Goal: Information Seeking & Learning: Check status

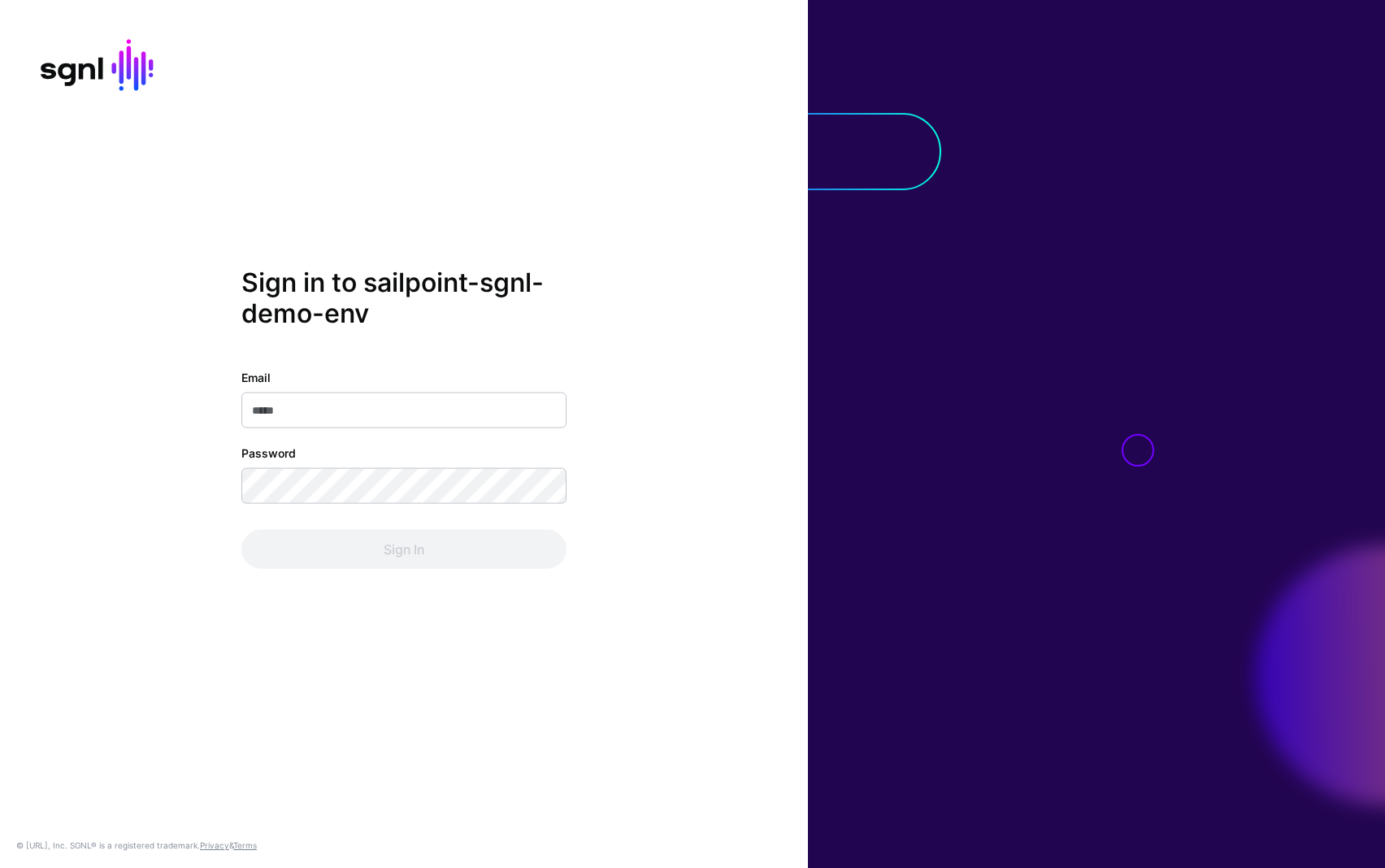
click at [350, 415] on input "Email" at bounding box center [404, 410] width 325 height 36
type input "**********"
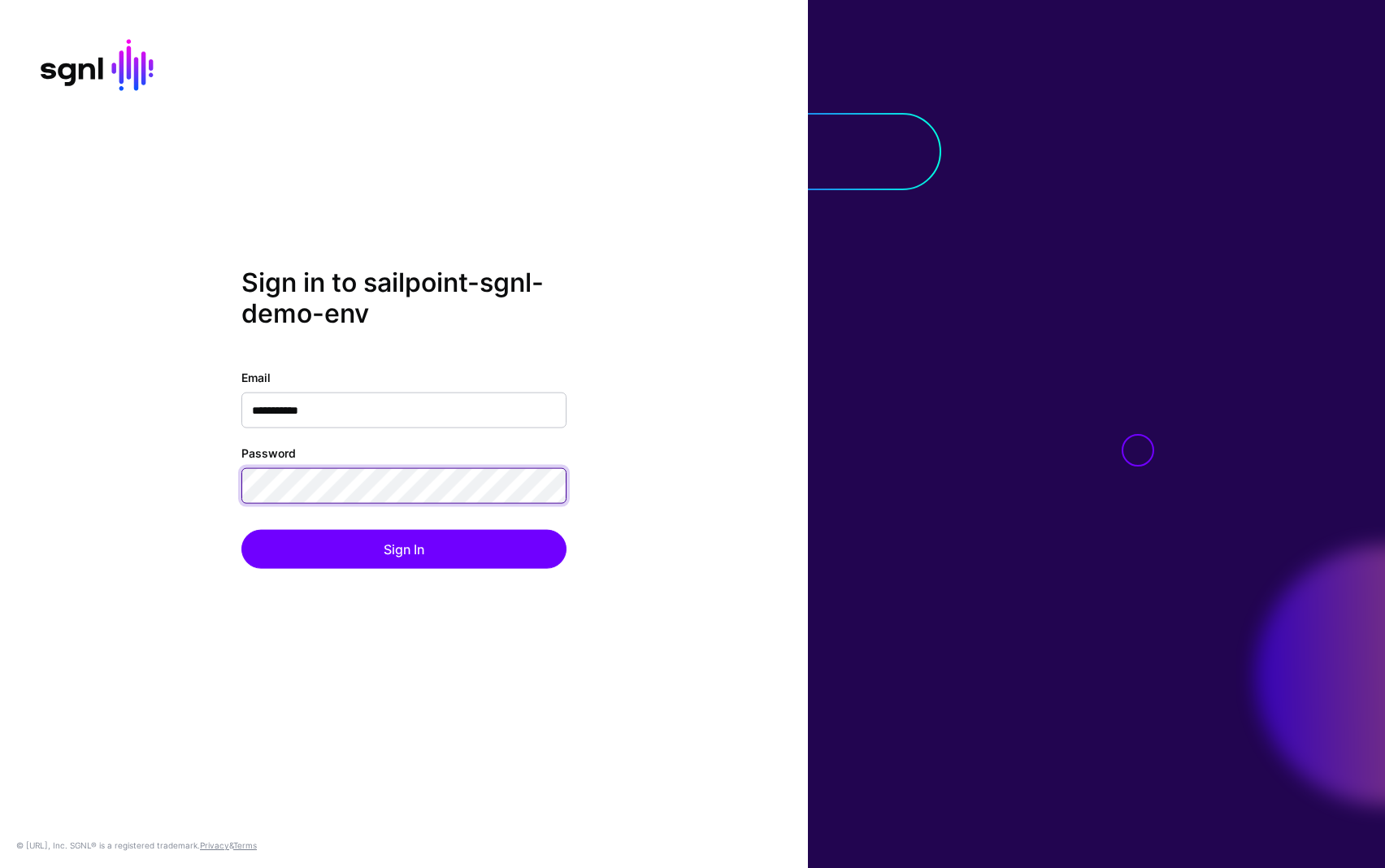
click at [241, 529] on button "Sign In" at bounding box center [404, 548] width 325 height 39
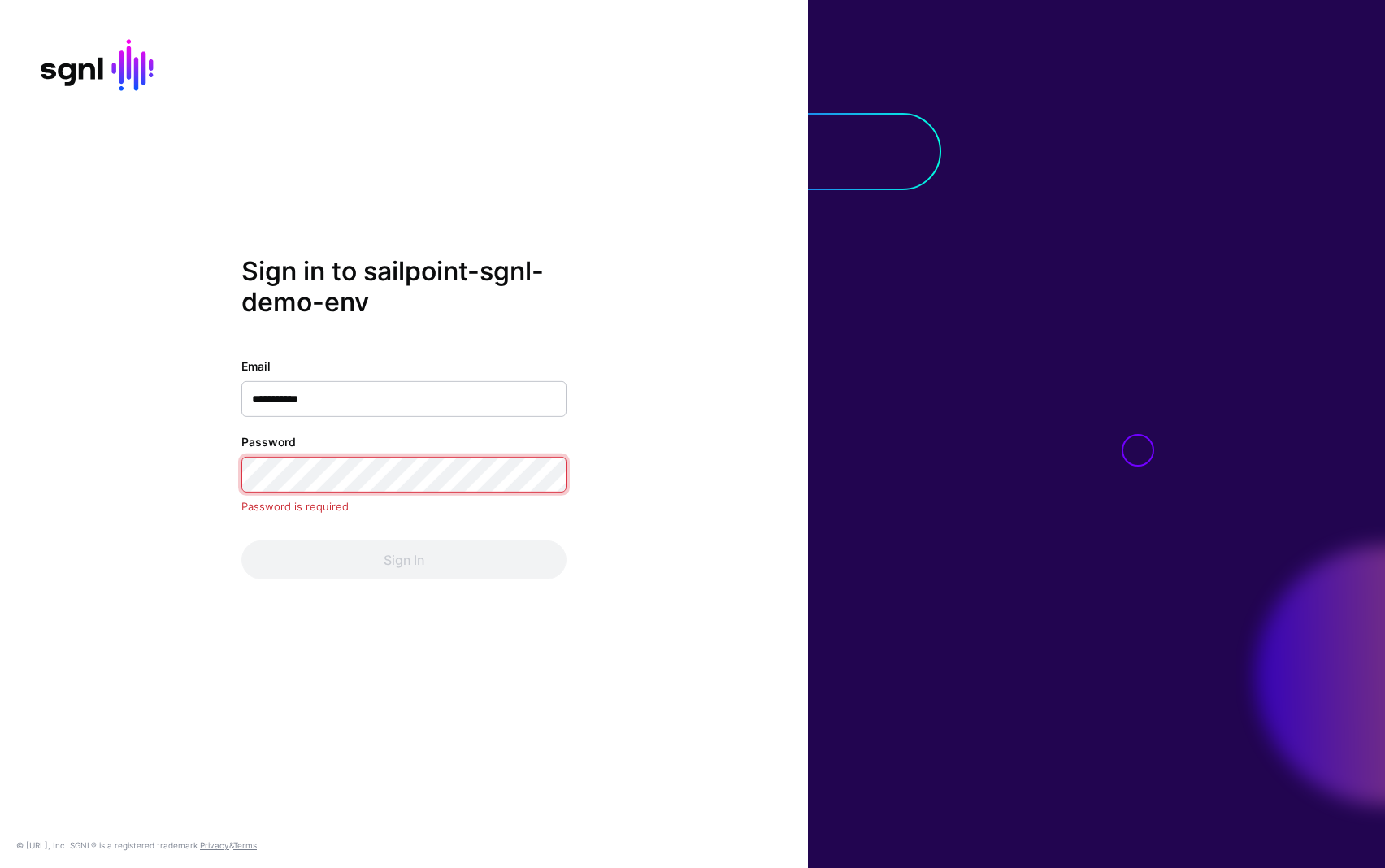
click at [0, 867] on com-1password-button at bounding box center [0, 868] width 0 height 0
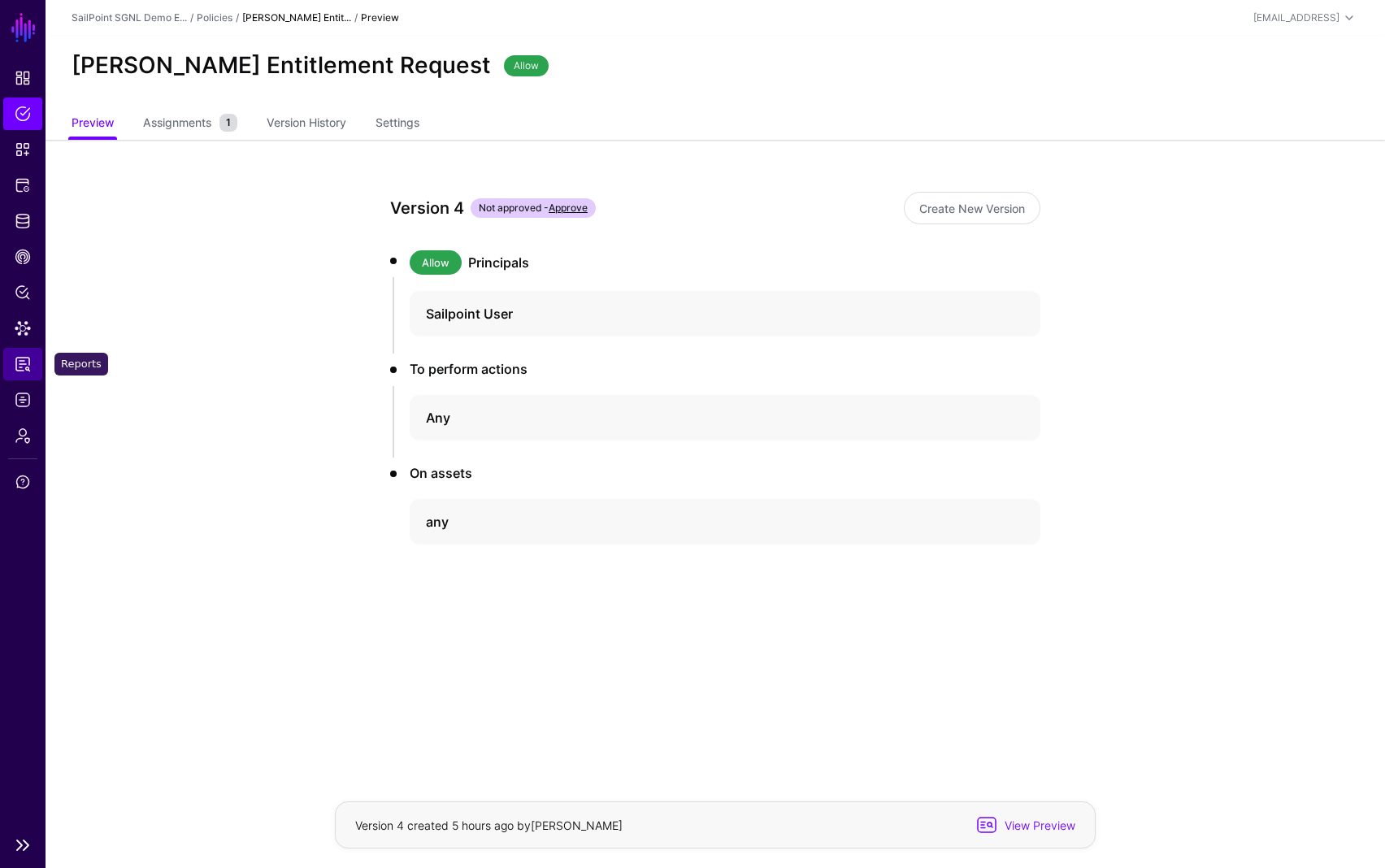
click at [22, 363] on span "Reports" at bounding box center [22, 364] width 17 height 17
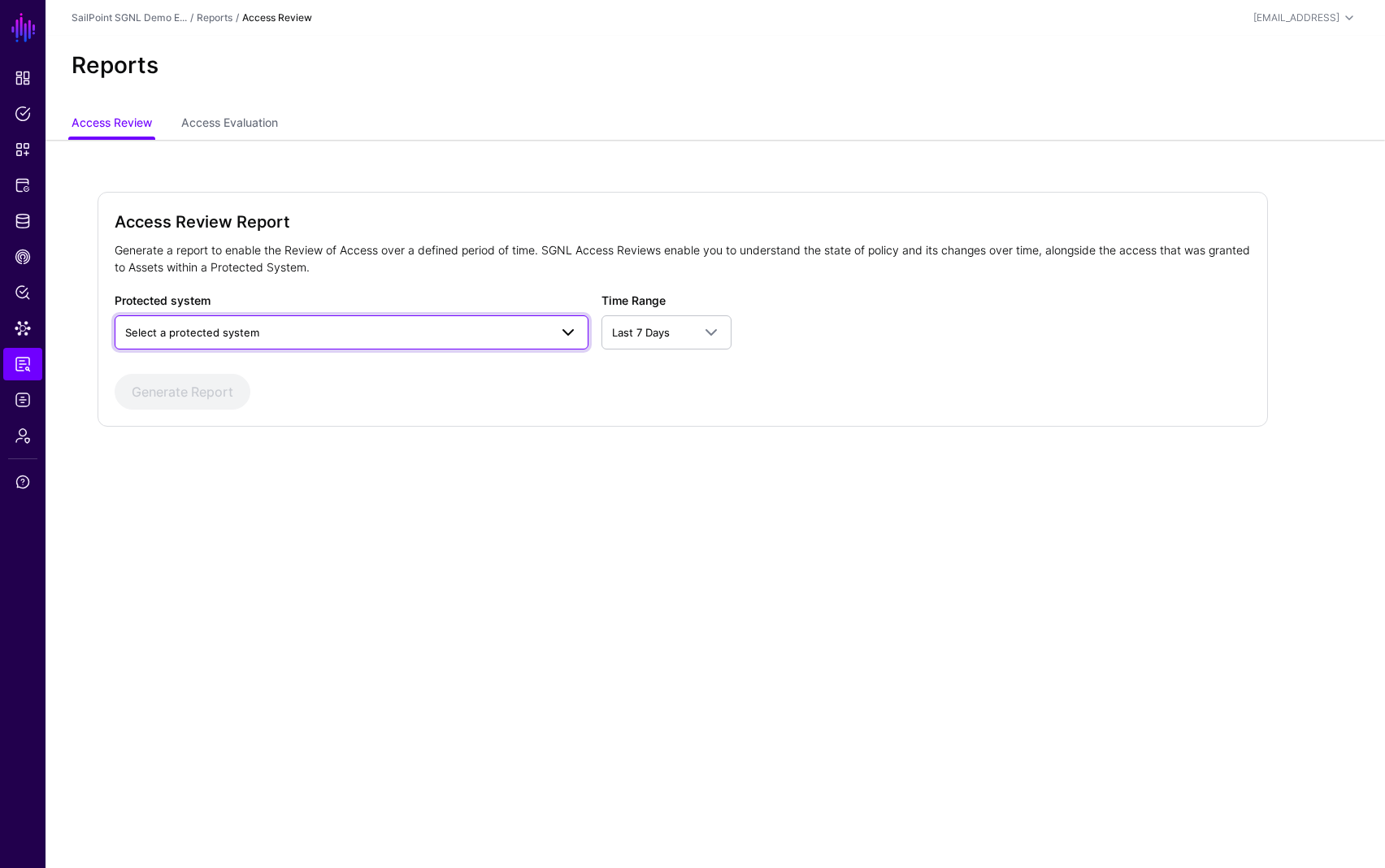
click at [280, 340] on span "Select a protected system" at bounding box center [351, 332] width 453 height 20
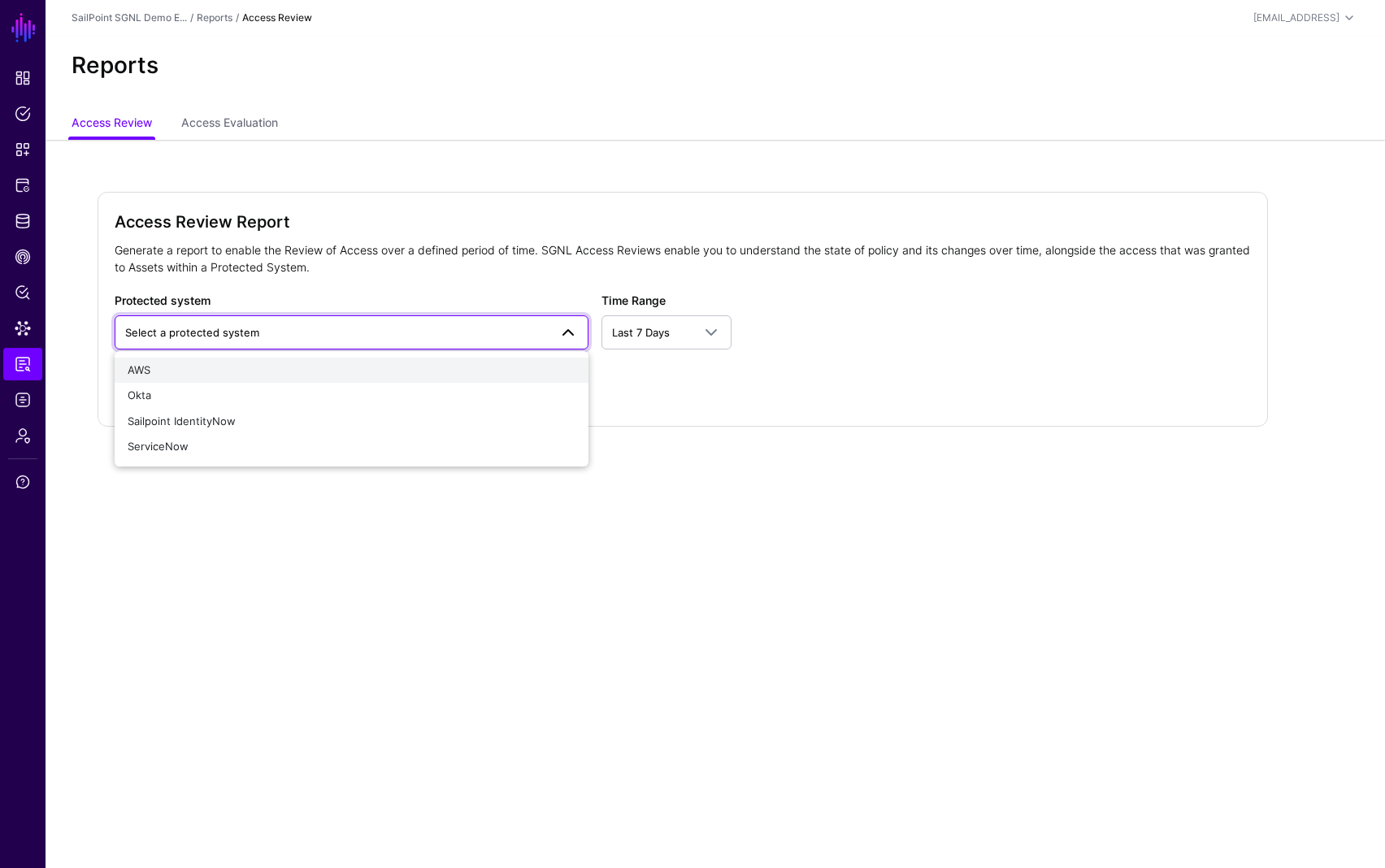
click at [191, 367] on div "AWS" at bounding box center [352, 370] width 448 height 17
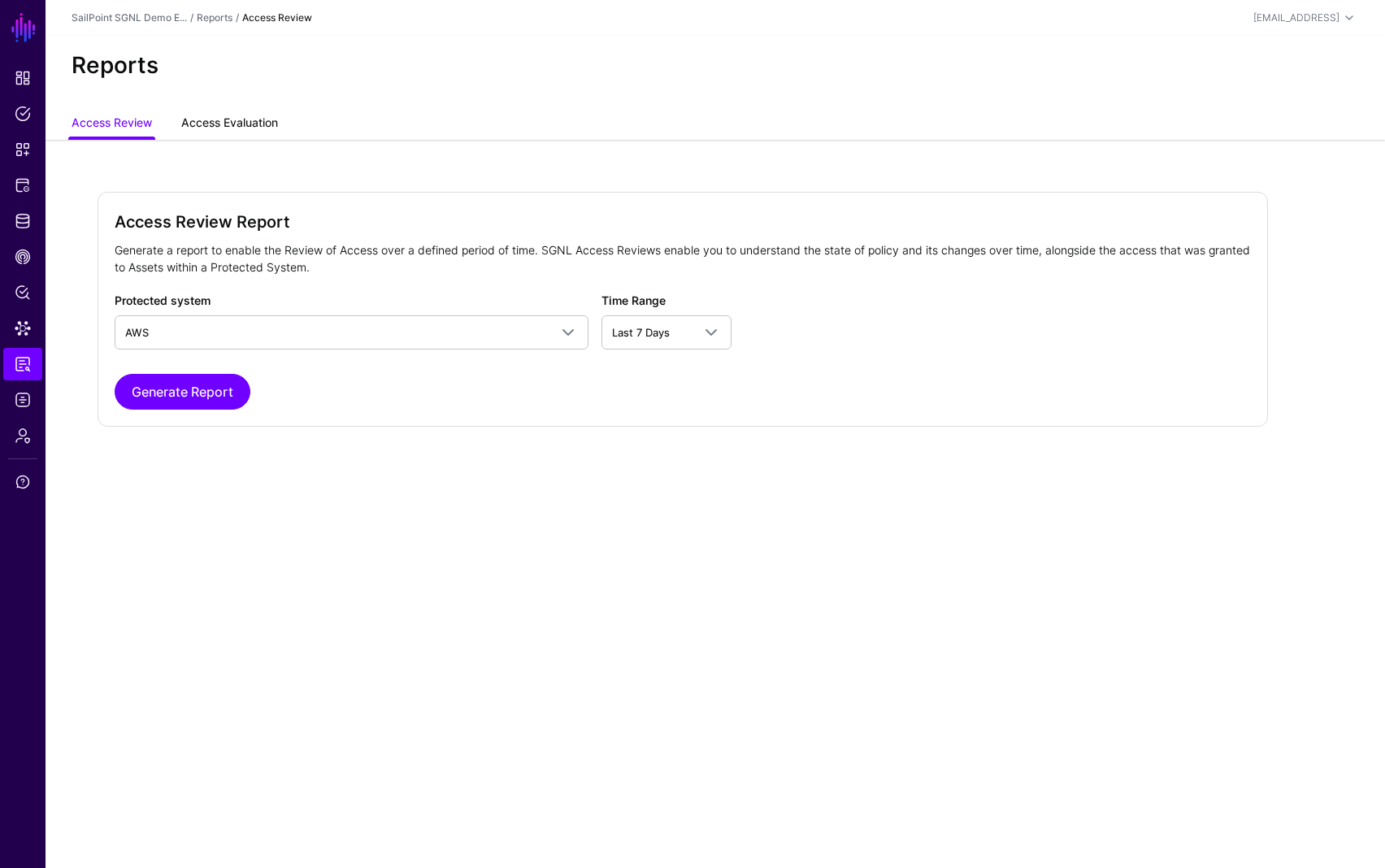
click at [227, 128] on link "Access Evaluation" at bounding box center [229, 124] width 97 height 31
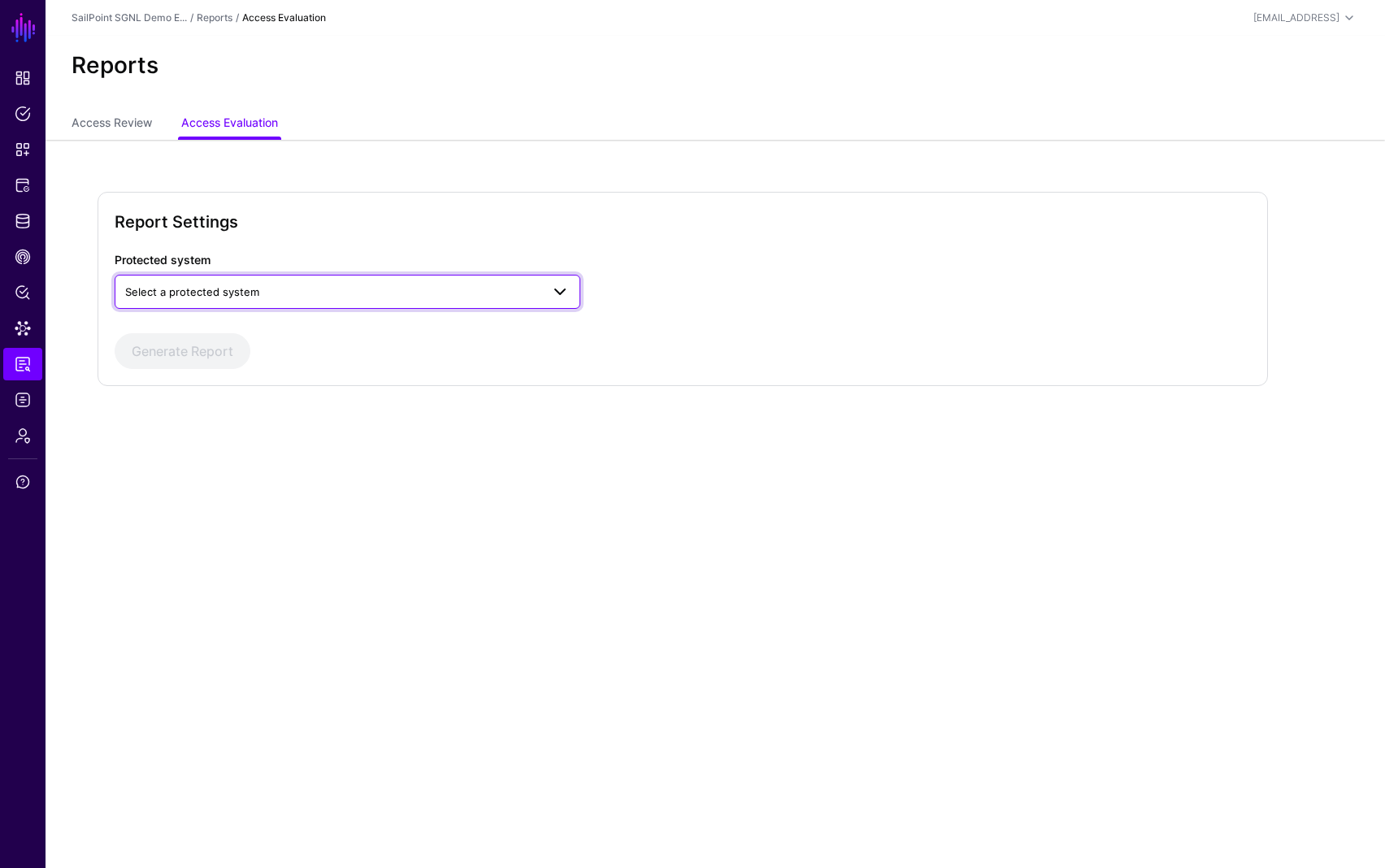
click at [195, 282] on link "Select a protected system" at bounding box center [347, 291] width 466 height 34
click at [152, 326] on div "AWS" at bounding box center [348, 329] width 440 height 17
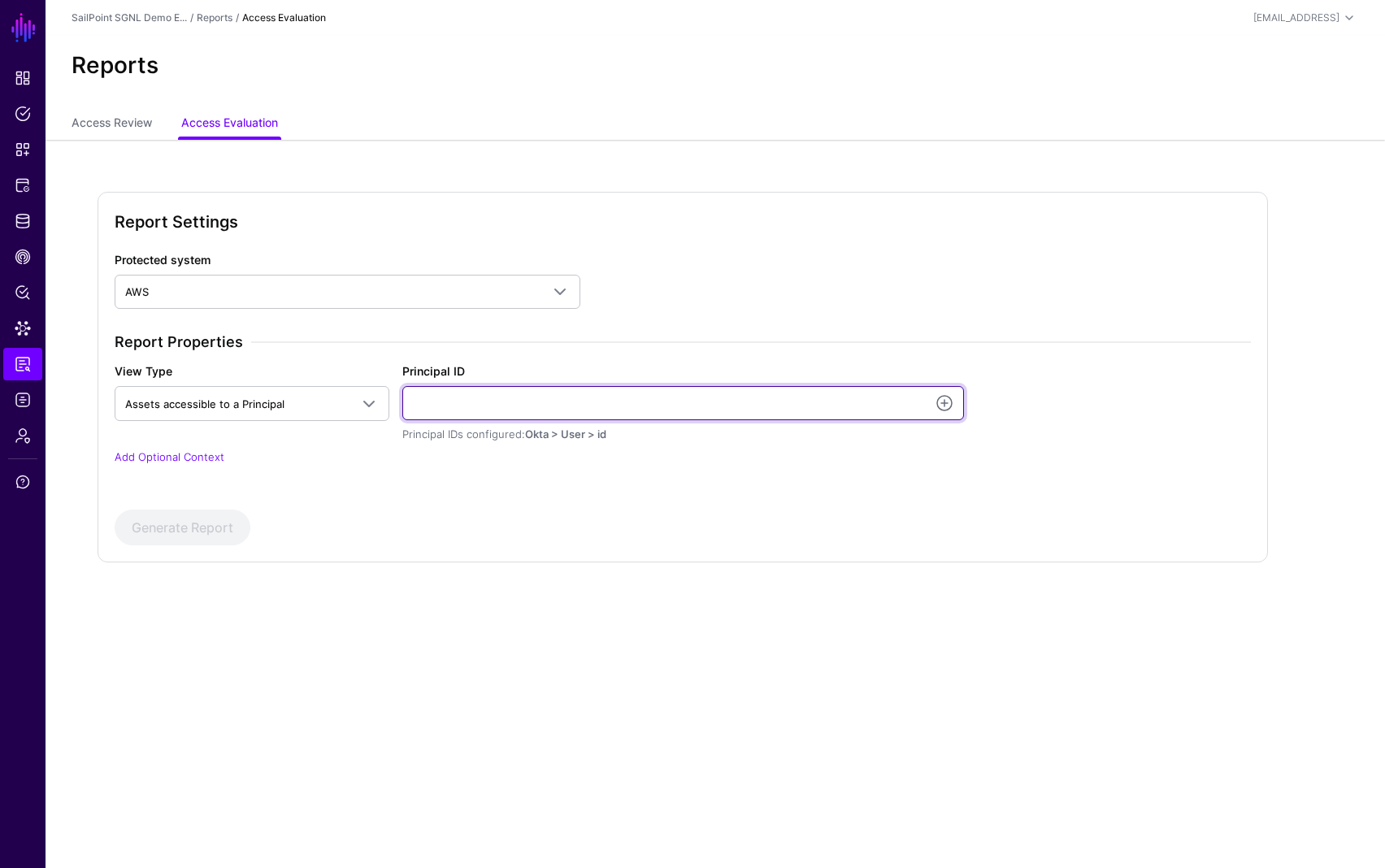
click at [600, 400] on input "Principal ID" at bounding box center [683, 403] width 562 height 34
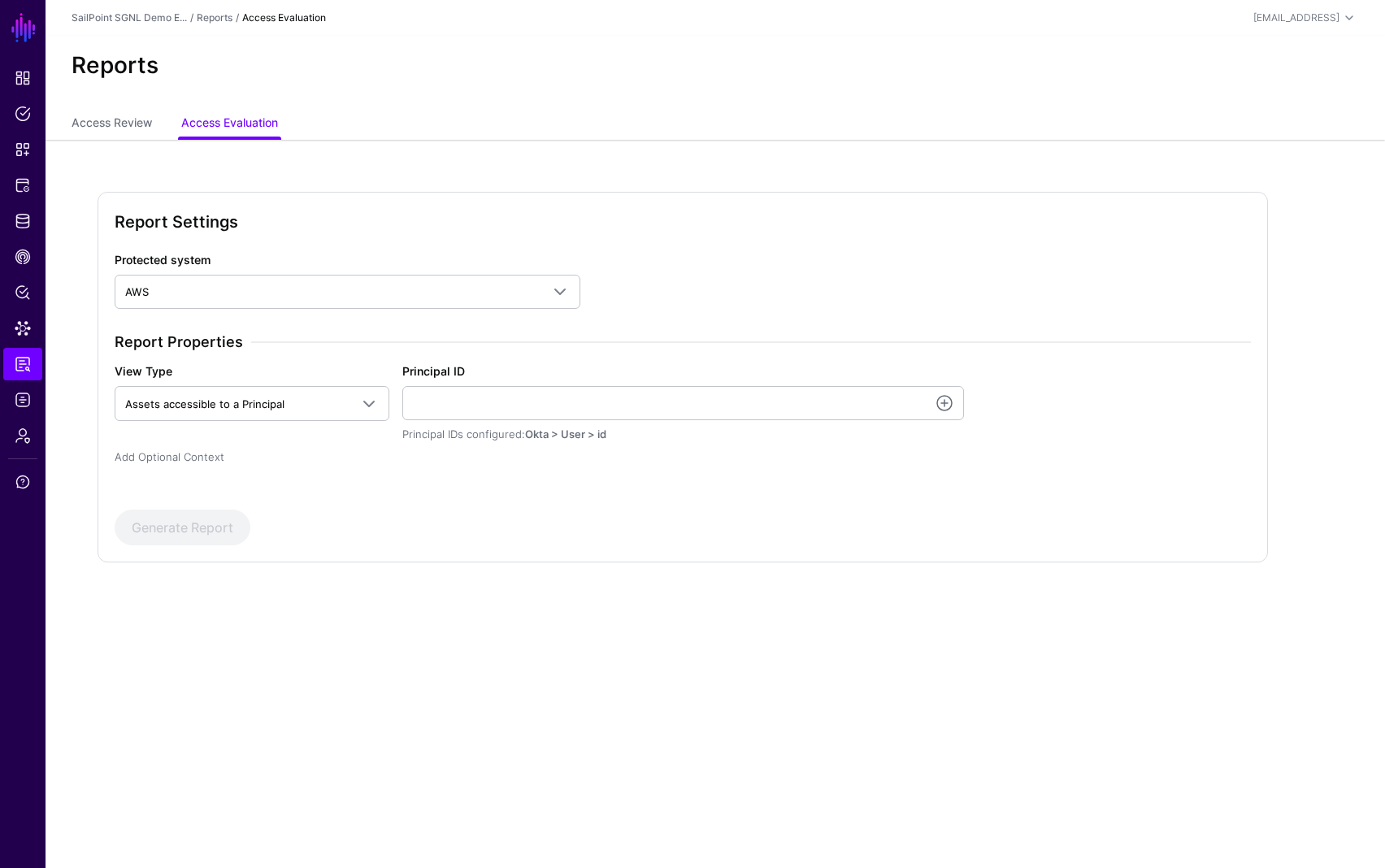
click at [210, 456] on link "Add Optional Context" at bounding box center [169, 456] width 109 height 13
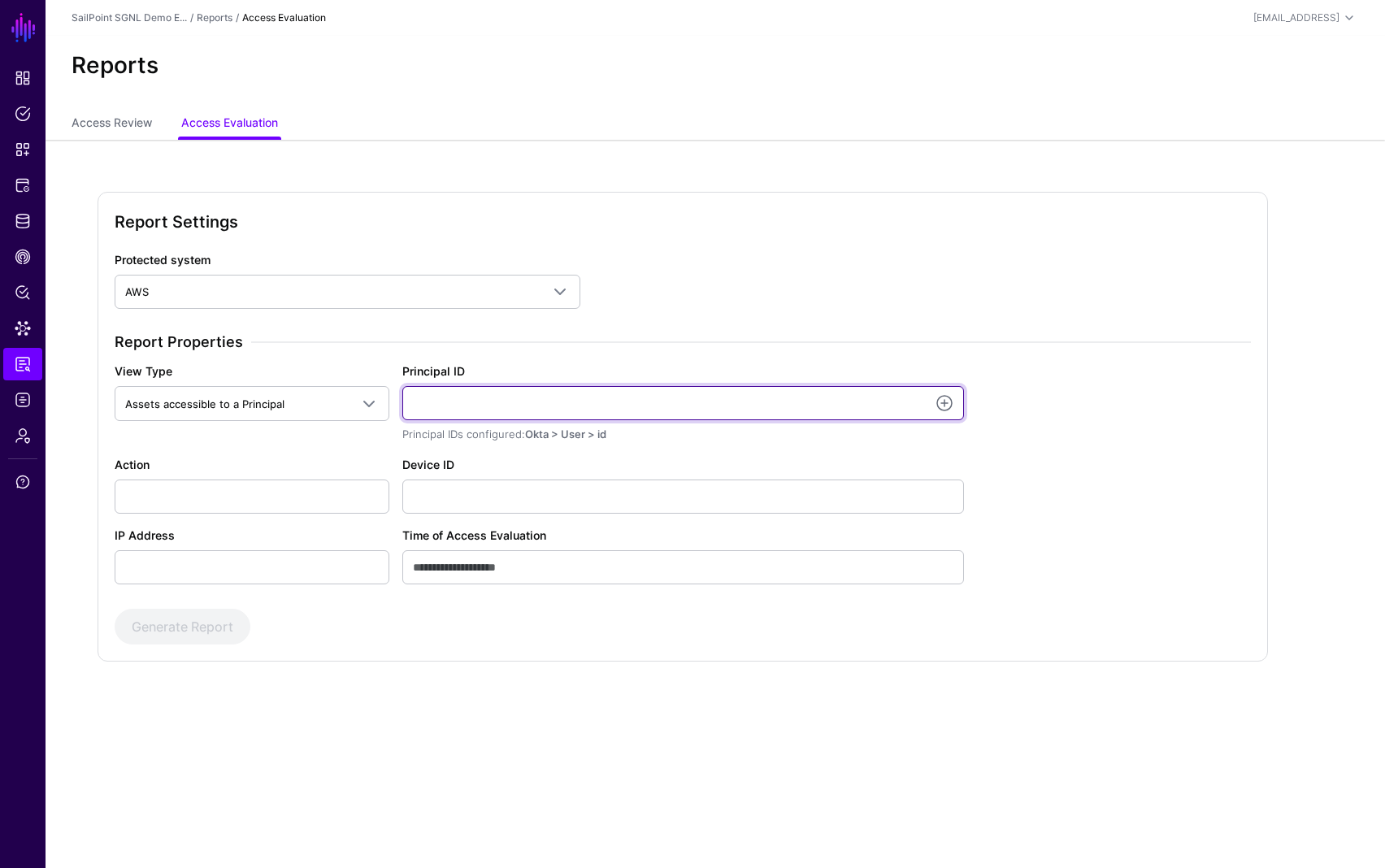
click at [457, 405] on input "Principal ID" at bounding box center [683, 403] width 562 height 34
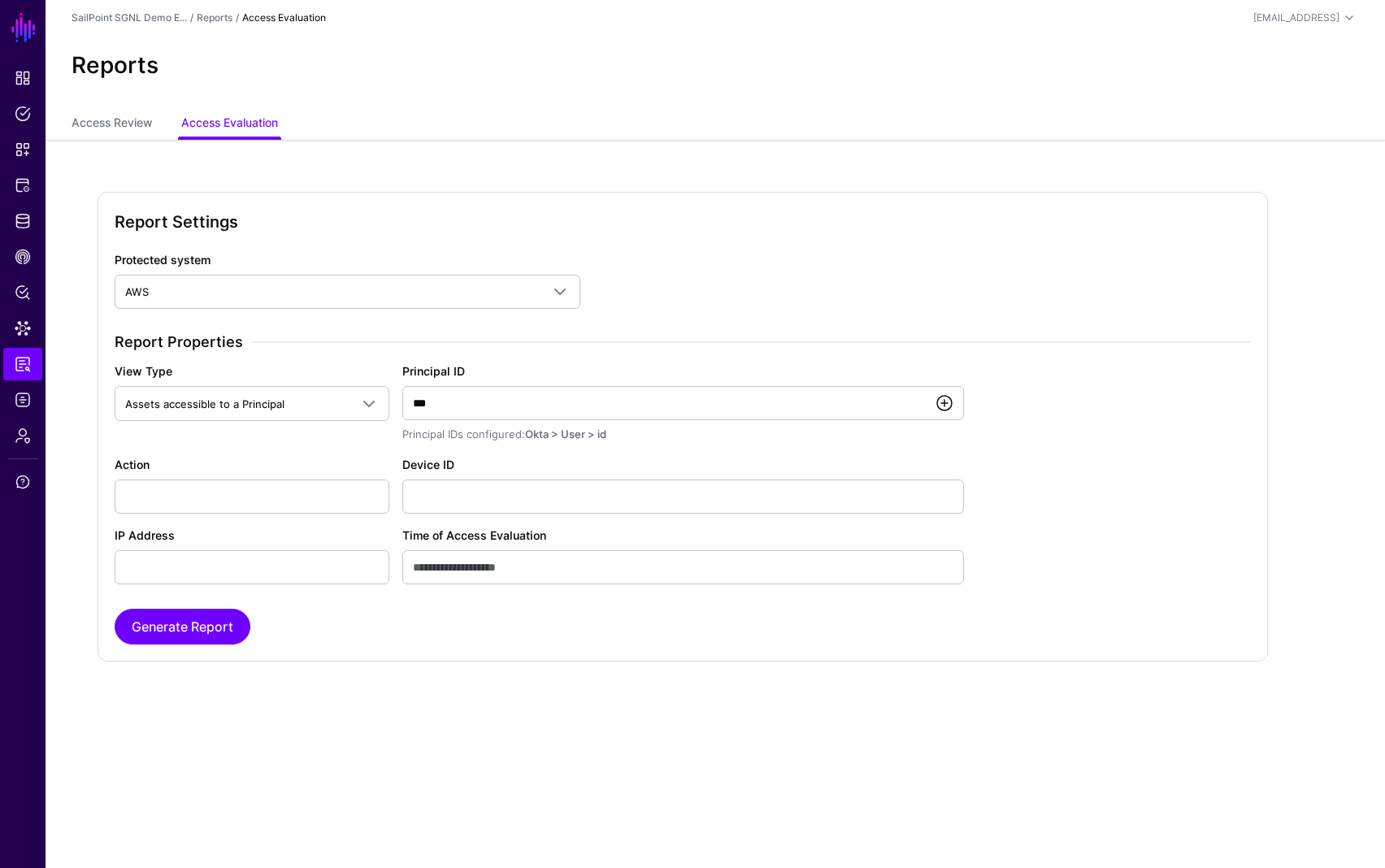
click at [943, 400] on link at bounding box center [944, 403] width 20 height 20
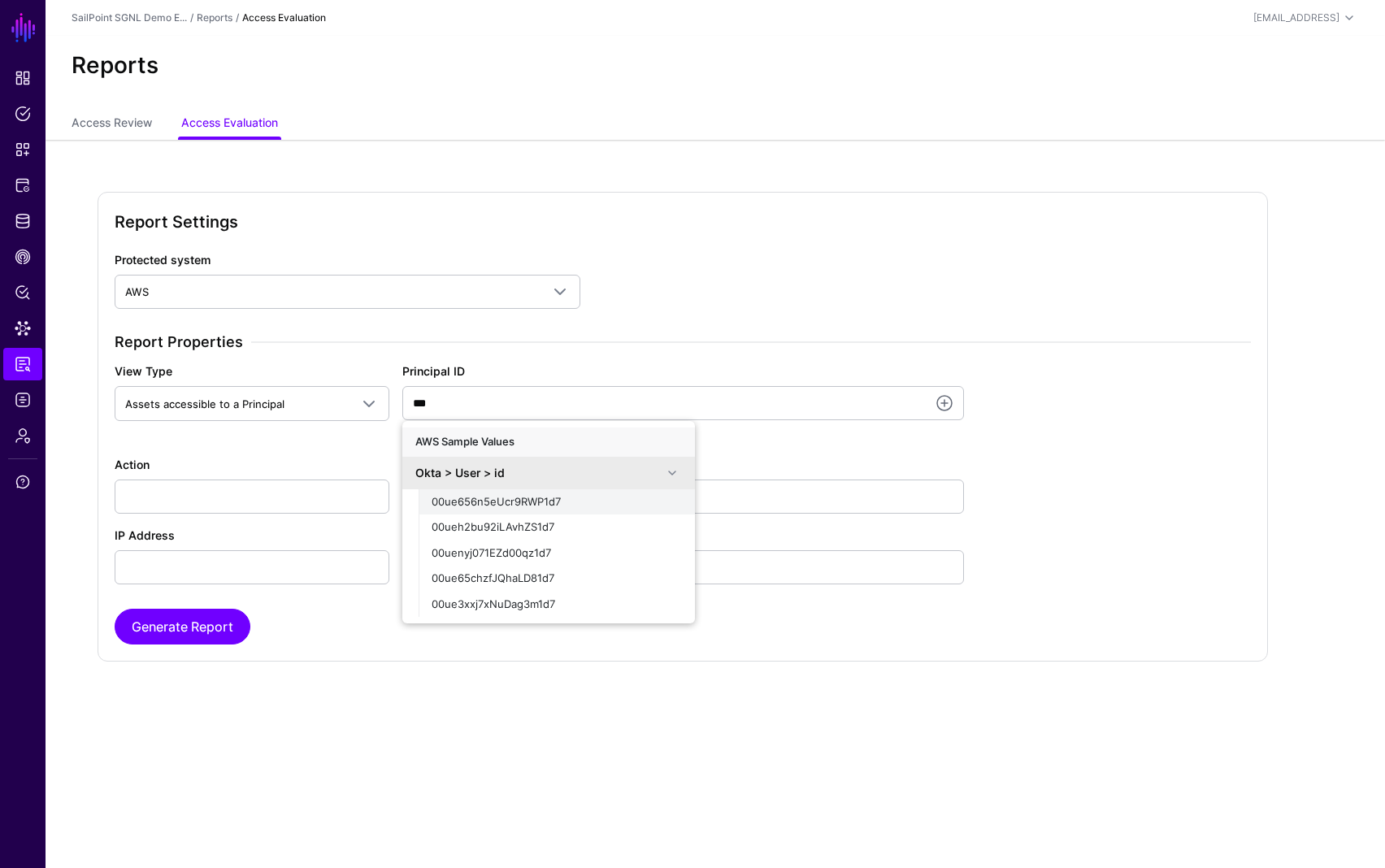
click at [475, 501] on span "00ue656n5eUcr9RWP1d7" at bounding box center [497, 500] width 129 height 13
type input "**********"
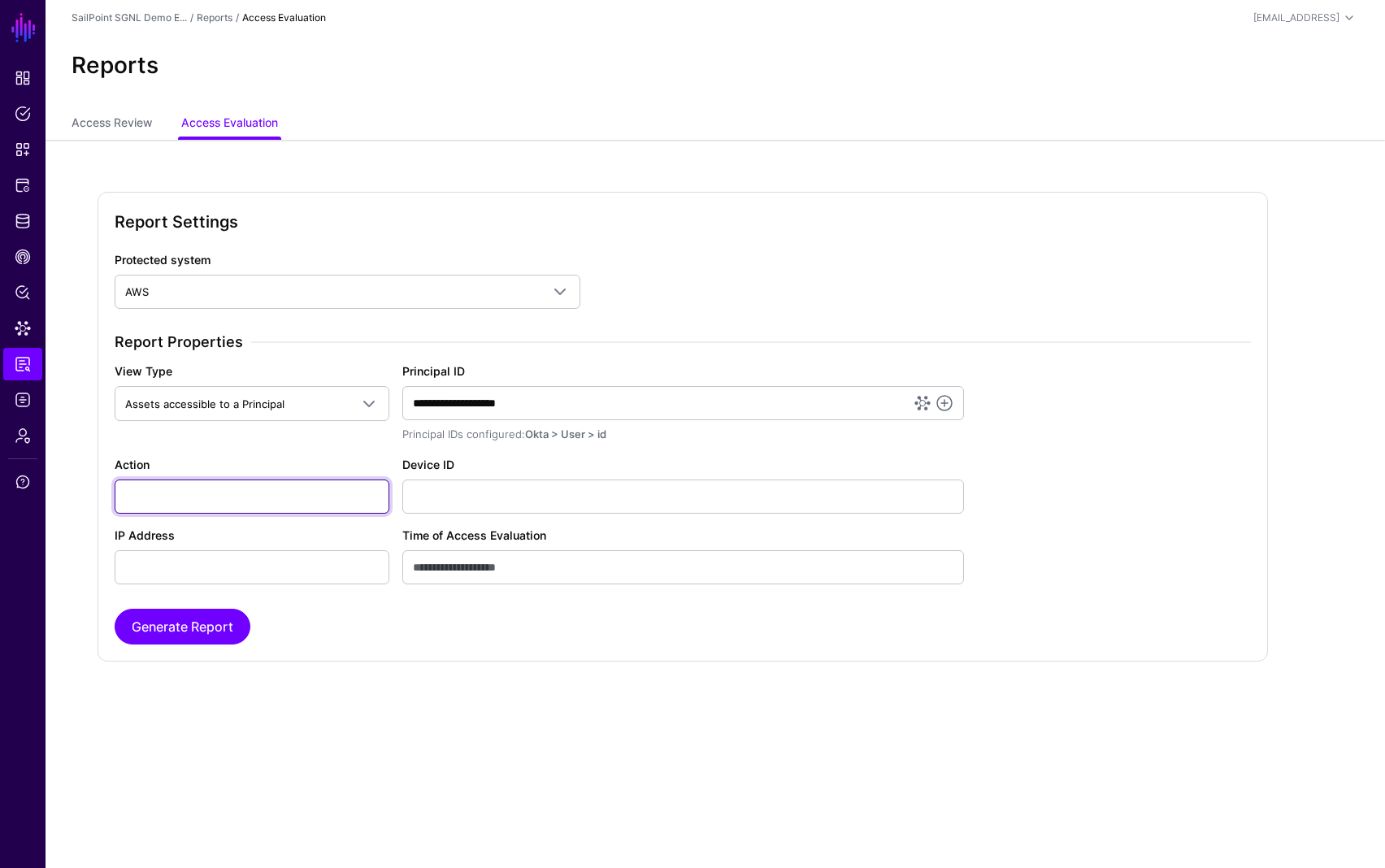
click at [300, 499] on input "Action" at bounding box center [251, 497] width 275 height 34
click at [814, 447] on div "**********" at bounding box center [683, 458] width 1149 height 251
drag, startPoint x: 586, startPoint y: 97, endPoint x: 699, endPoint y: 110, distance: 113.7
click at [585, 97] on div "Reports" at bounding box center [715, 72] width 1339 height 73
